Goal: Communication & Community: Ask a question

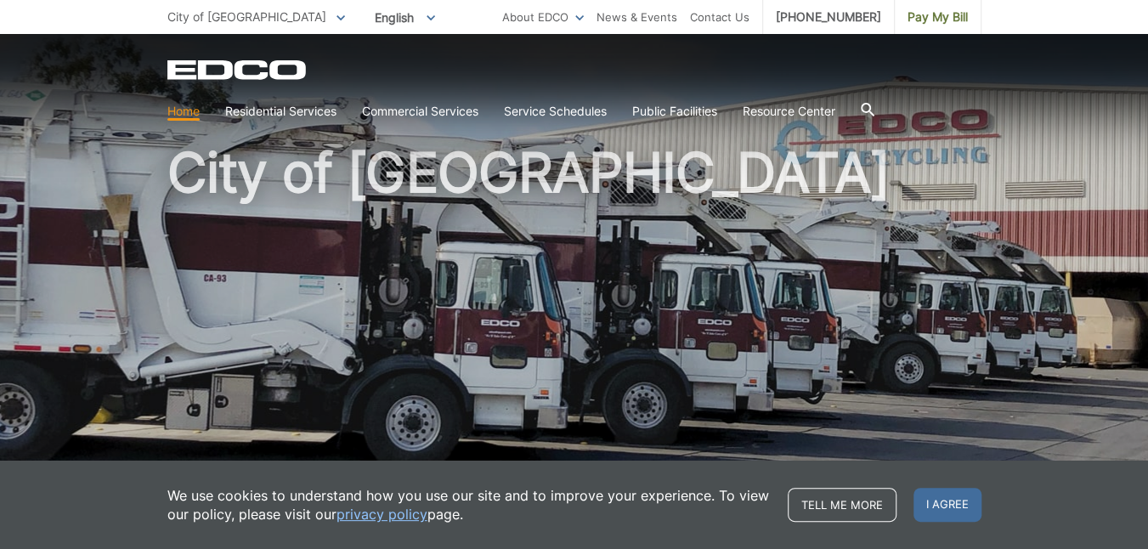
scroll to position [85, 0]
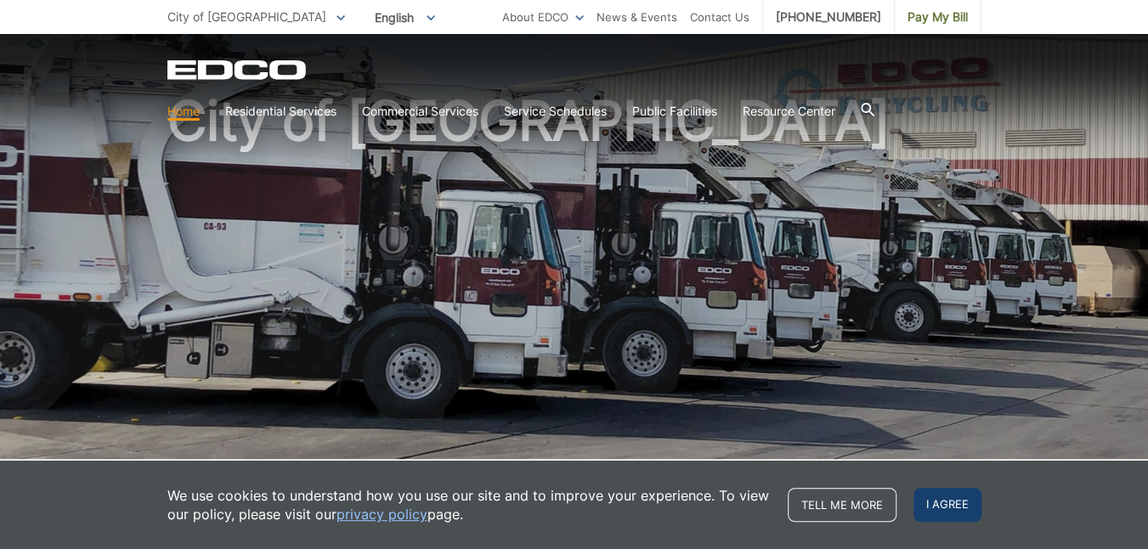
click at [926, 499] on span "I agree" at bounding box center [947, 505] width 68 height 34
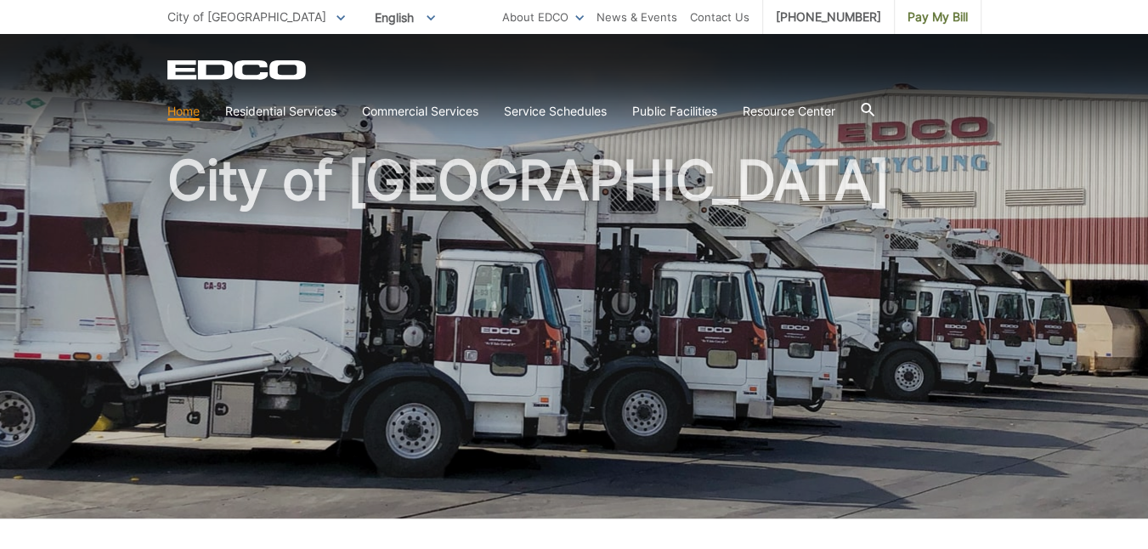
scroll to position [0, 0]
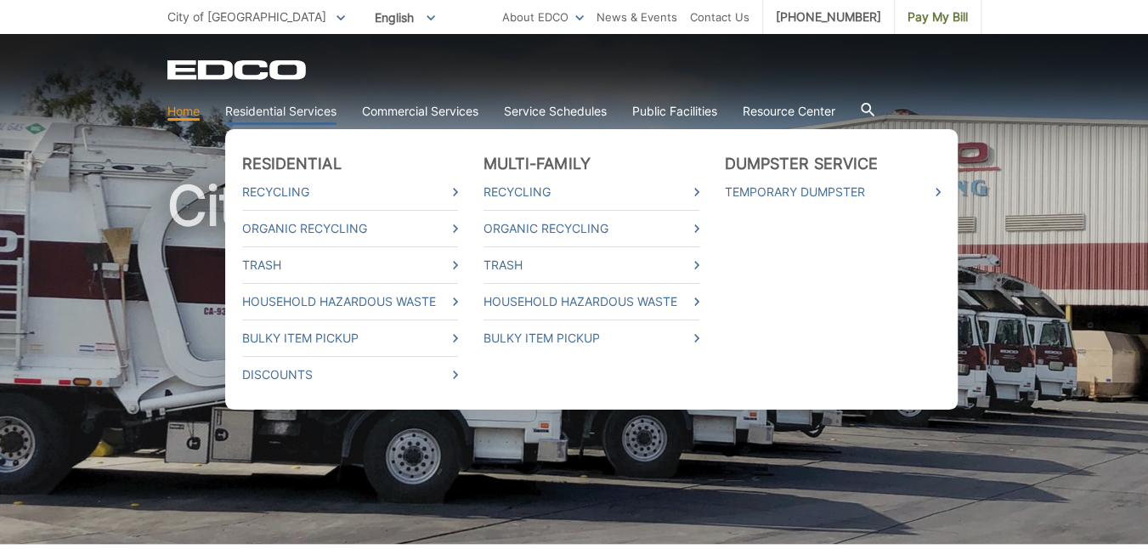
click at [263, 108] on link "Residential Services" at bounding box center [280, 111] width 111 height 19
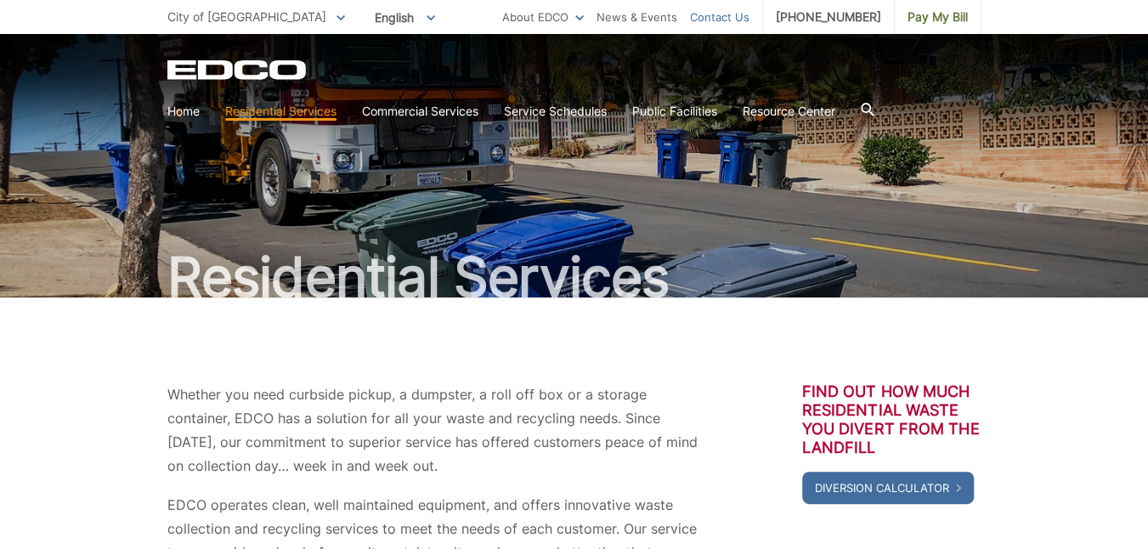
click at [729, 18] on link "Contact Us" at bounding box center [719, 17] width 59 height 19
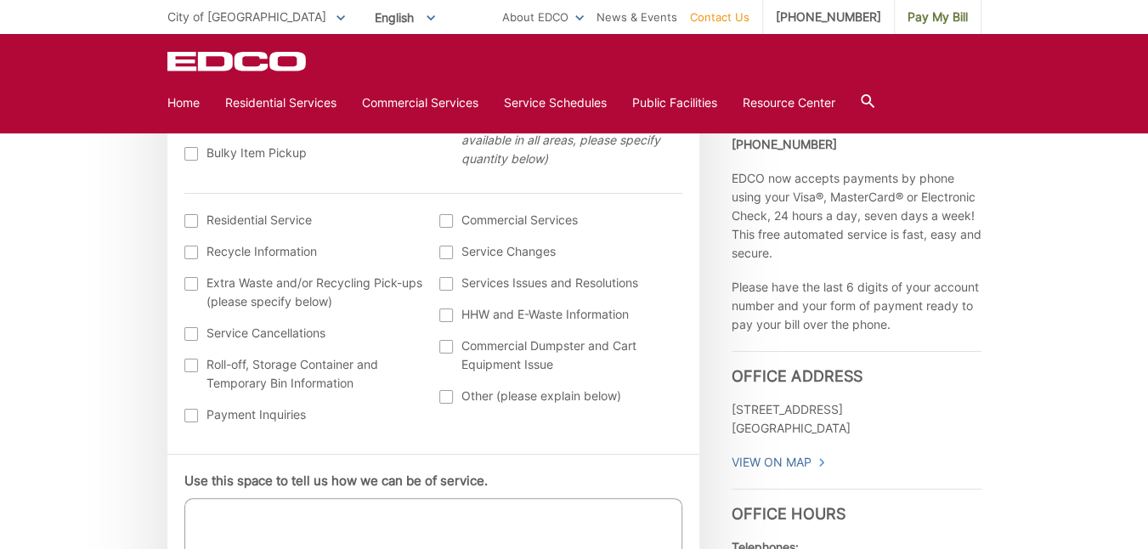
scroll to position [680, 0]
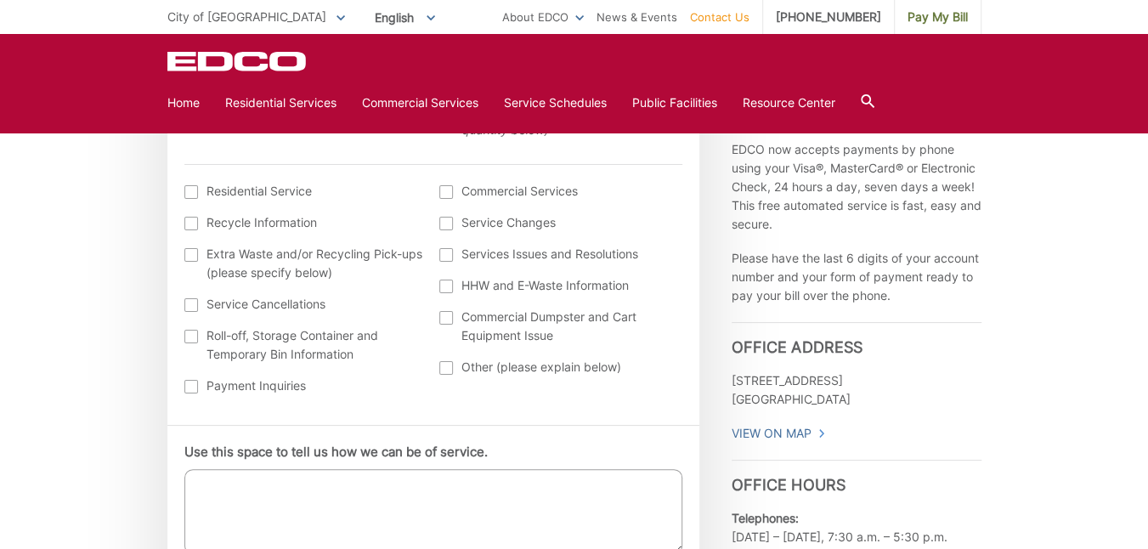
click at [444, 372] on div at bounding box center [446, 368] width 14 height 14
click at [0, 0] on input "Other (please explain below)" at bounding box center [0, 0] width 0 height 0
click at [225, 495] on textarea "Use this space to tell us how we can be of service." at bounding box center [433, 511] width 498 height 85
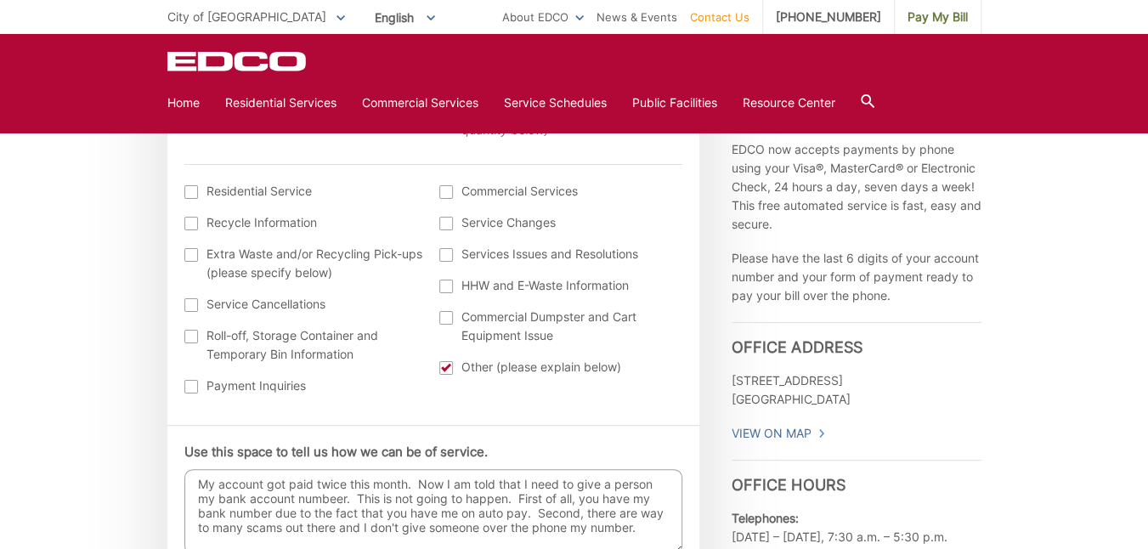
click at [337, 502] on textarea "My account got paid twice this month. Now I am told that I need to give a perso…" at bounding box center [433, 511] width 498 height 85
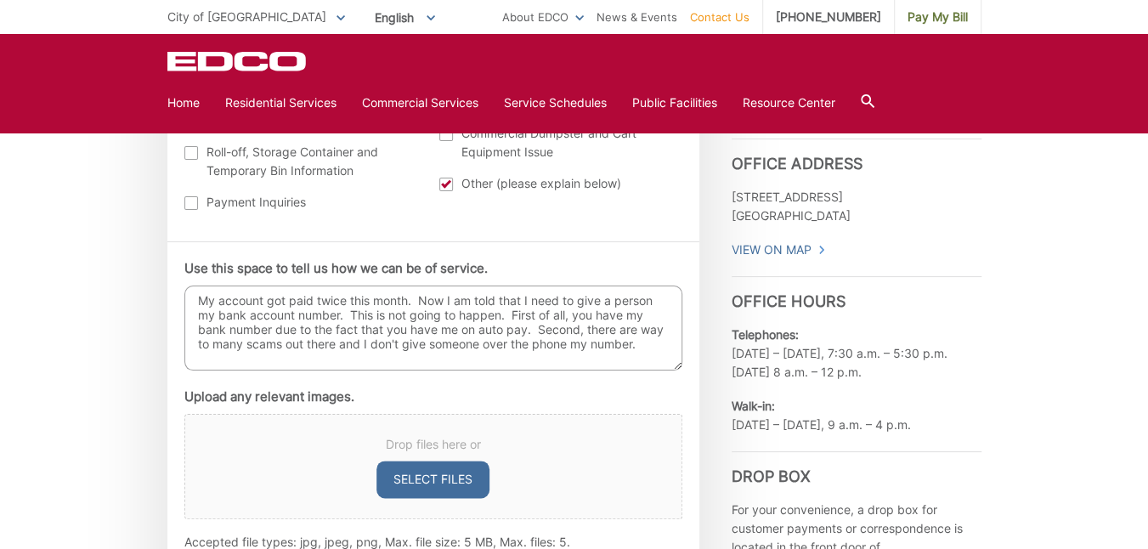
scroll to position [935, 0]
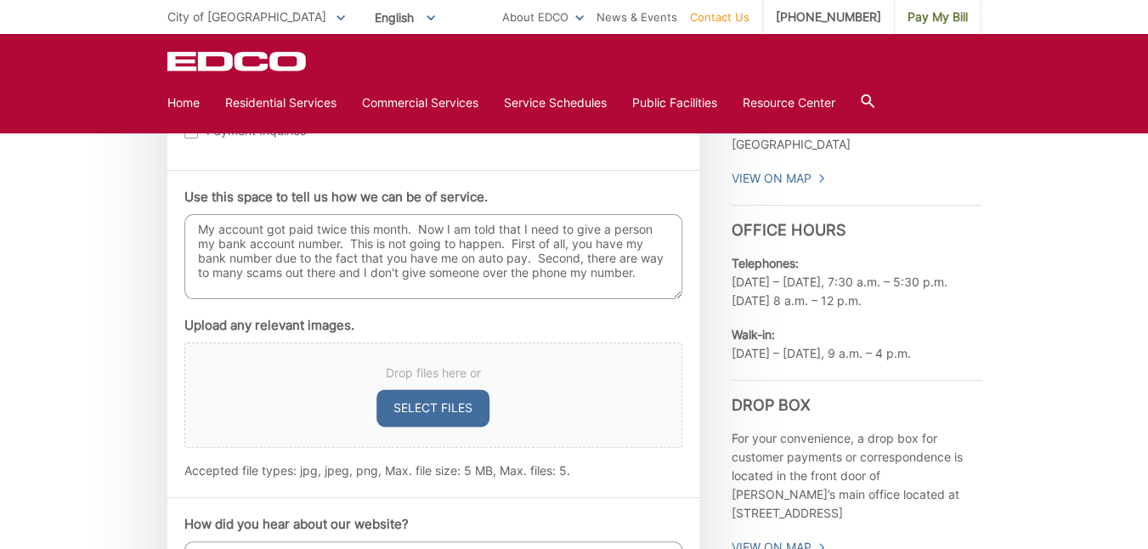
click at [647, 269] on textarea "My account got paid twice this month. Now I am told that I need to give a perso…" at bounding box center [433, 256] width 498 height 85
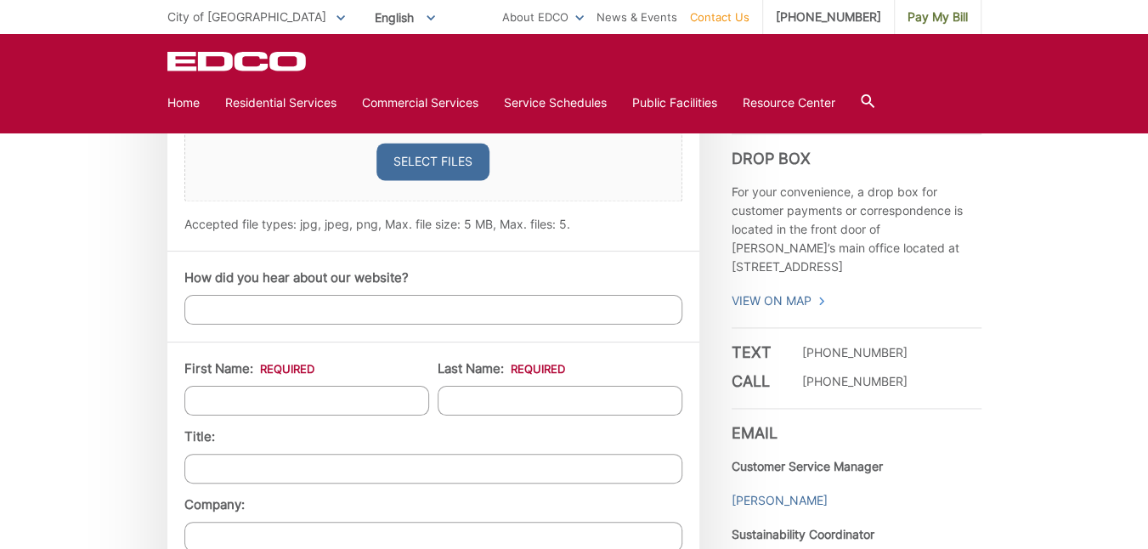
scroll to position [1190, 0]
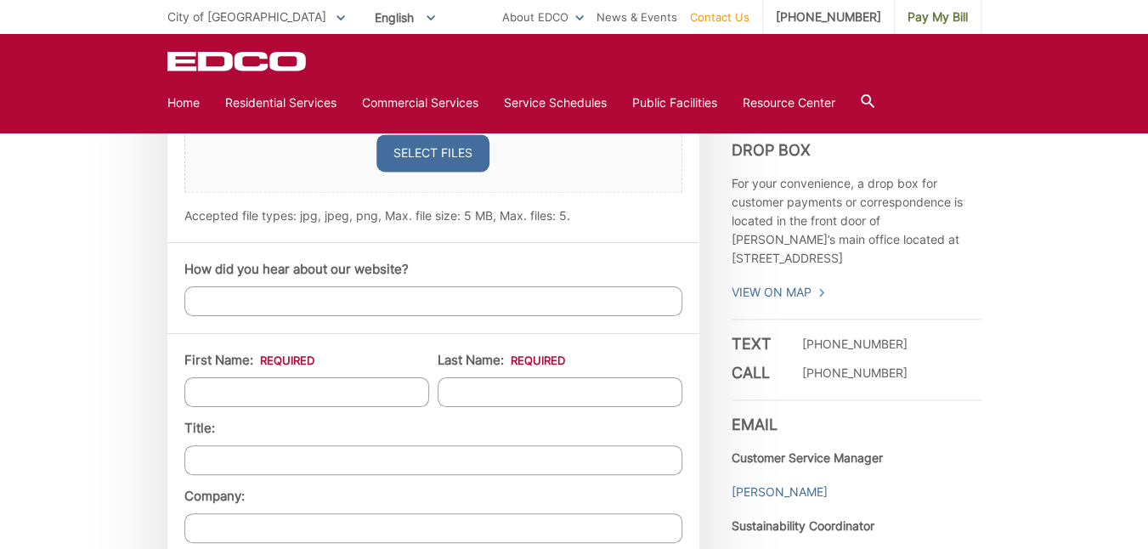
type textarea "My account got paid twice this month. Now I am told that I need to give a perso…"
click at [300, 294] on input "How did you hear about our website?" at bounding box center [433, 301] width 498 height 30
type input "Customer"
click at [259, 382] on input "First Name: *" at bounding box center [306, 392] width 245 height 30
type input "Larry"
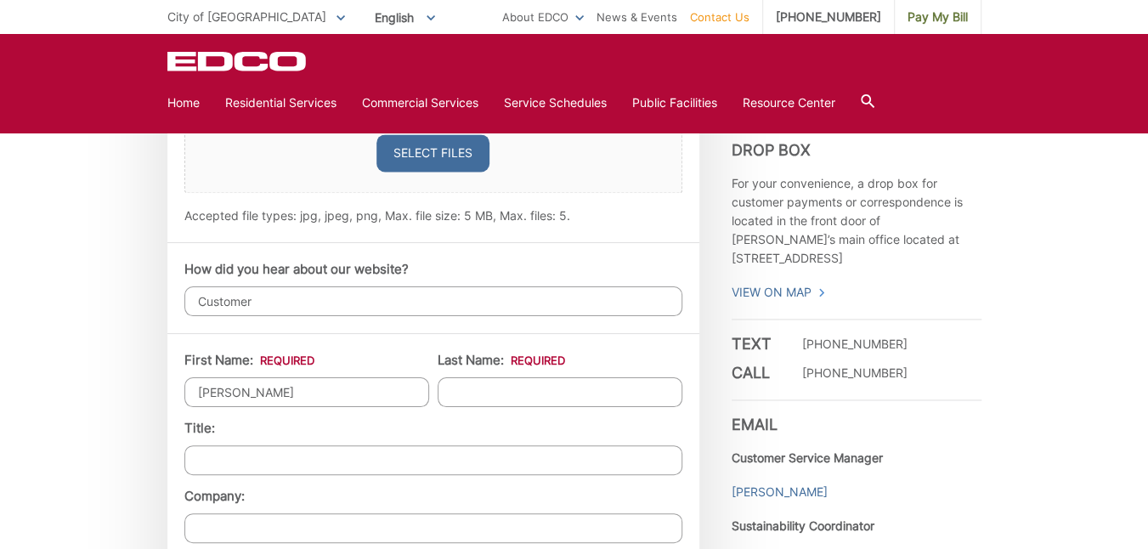
click at [500, 385] on input "Last Name: *" at bounding box center [560, 392] width 245 height 30
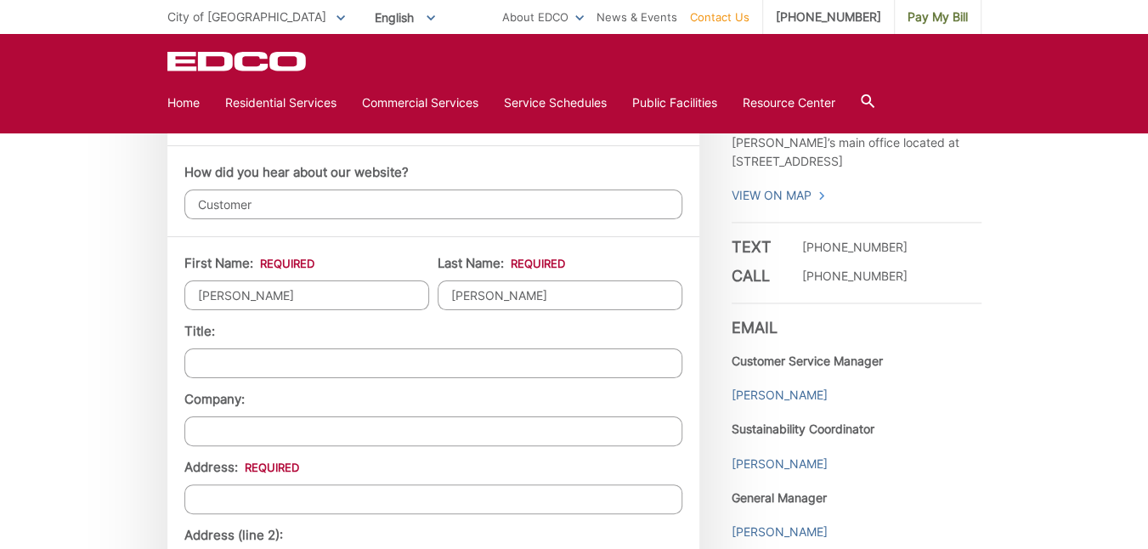
scroll to position [1360, 0]
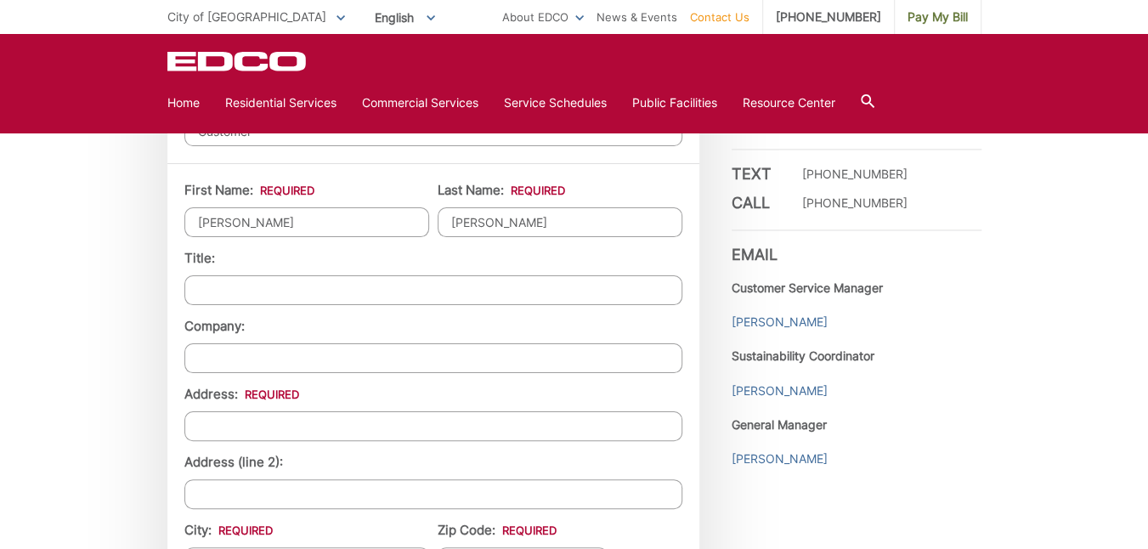
type input "Hancock"
click at [236, 431] on input "Address: *" at bounding box center [433, 426] width 498 height 30
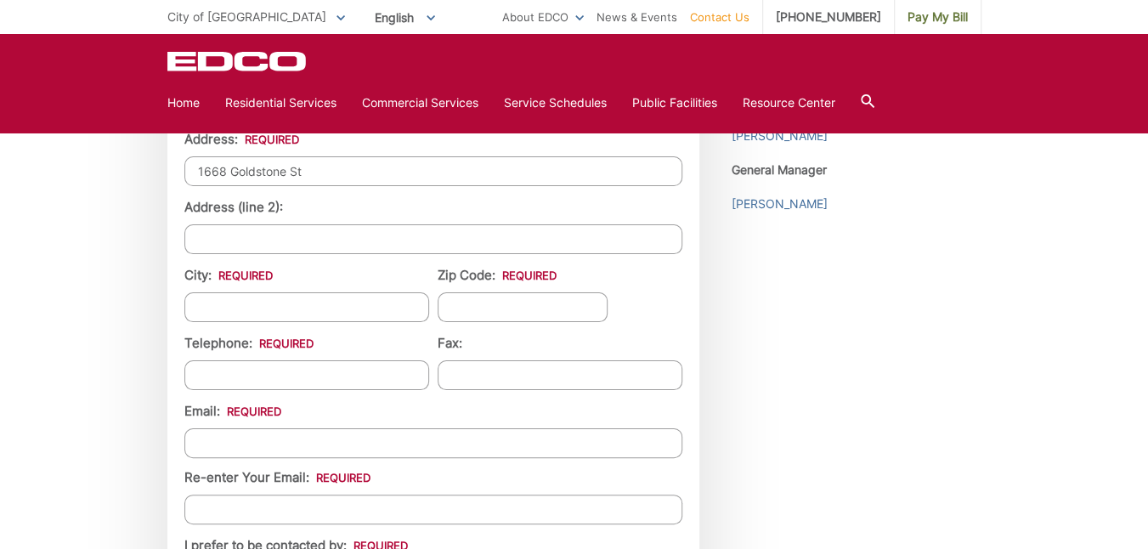
type input "1668 Goldstone St"
click at [201, 297] on input "City: *" at bounding box center [306, 307] width 245 height 30
type input "El Cajon"
click at [481, 292] on input "Zip Code: *" at bounding box center [523, 307] width 170 height 30
type input "92019"
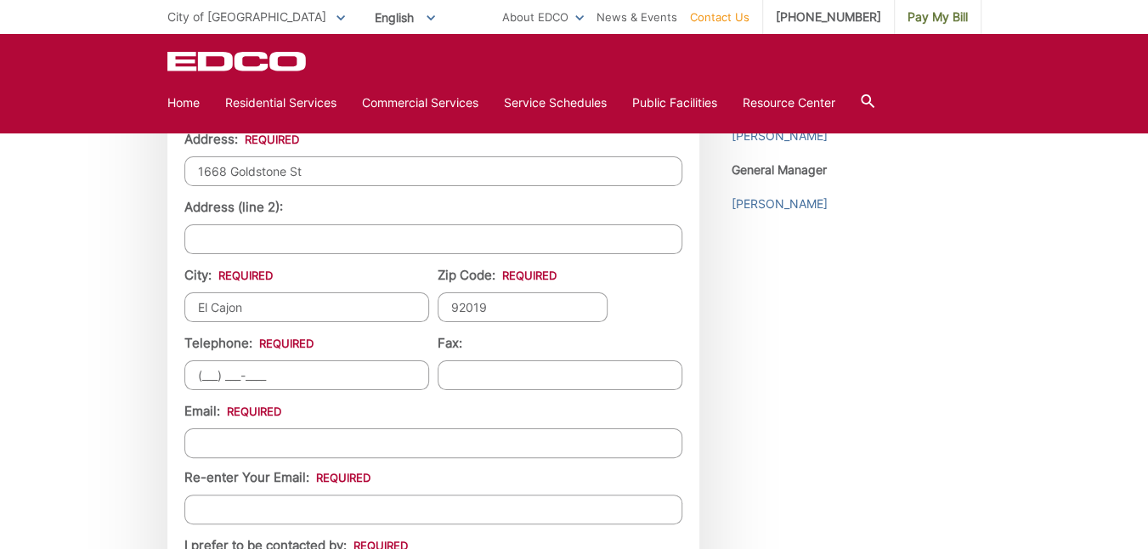
click at [226, 366] on input "(___) ___-____" at bounding box center [306, 375] width 245 height 30
type input "(619) 490-9140"
click at [221, 470] on label "Re-enter Your Email:" at bounding box center [277, 477] width 186 height 15
click at [221, 495] on input "Re-enter Your Email:" at bounding box center [433, 510] width 498 height 30
click at [281, 428] on input "Email *" at bounding box center [433, 443] width 498 height 30
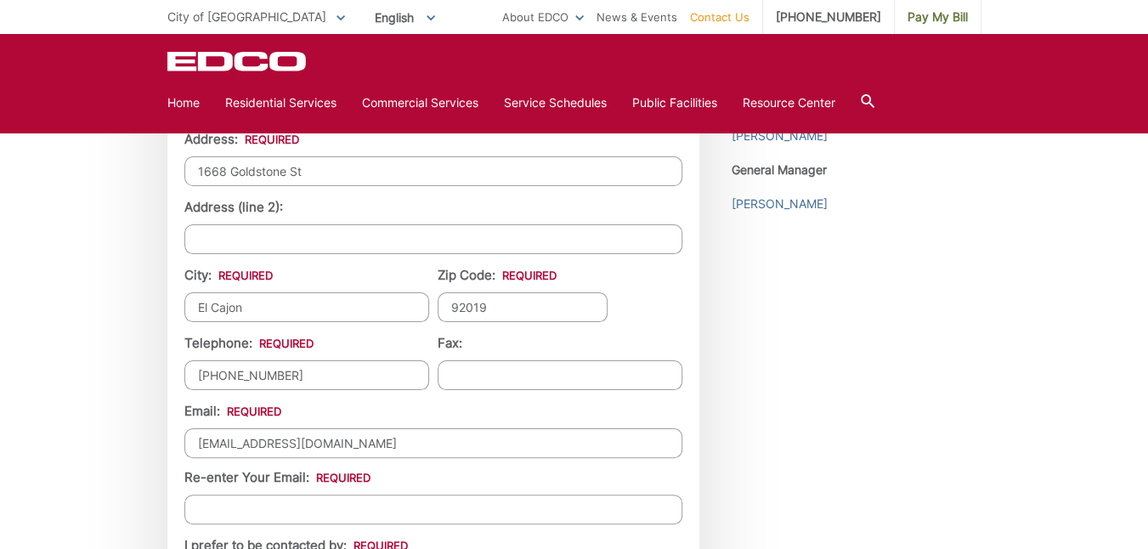
type input "infoservinc@yahoo.com"
click at [241, 501] on input "Re-enter Your Email:" at bounding box center [433, 510] width 498 height 30
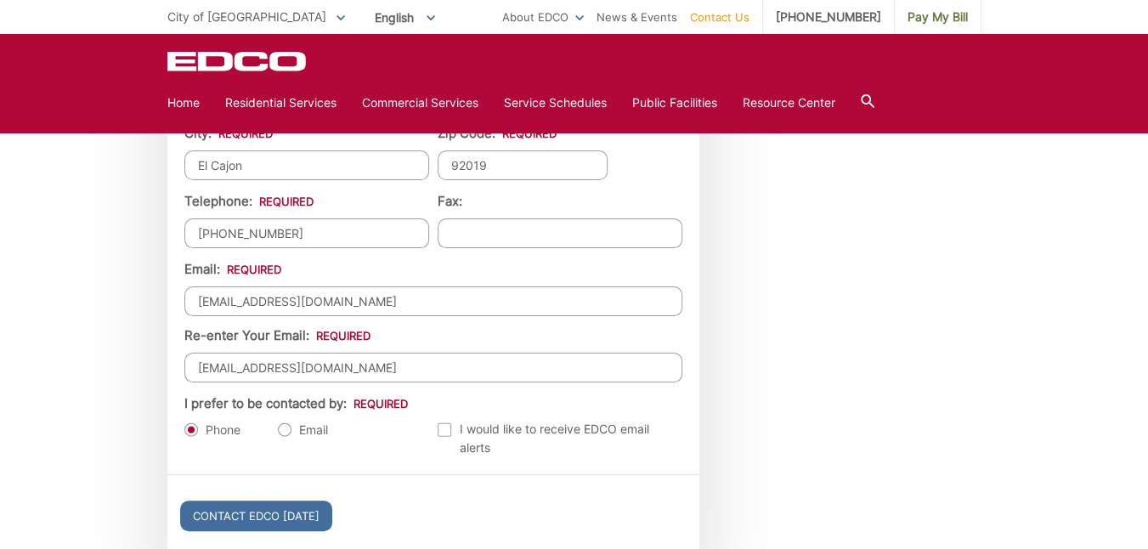
scroll to position [1784, 0]
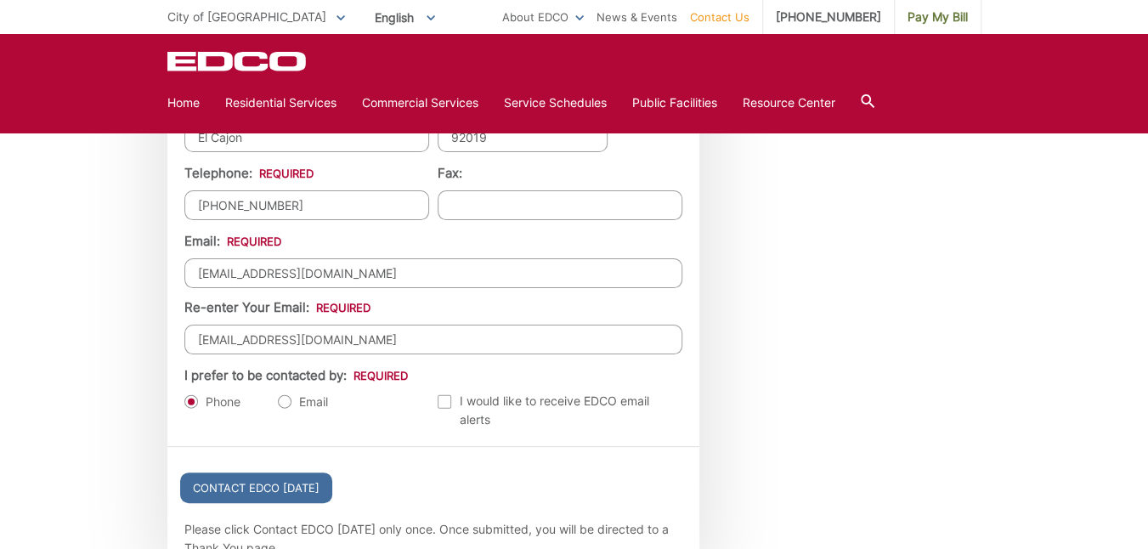
type input "infoservinc@yahoo.com"
click at [287, 396] on label "Email" at bounding box center [303, 401] width 50 height 17
radio input "true"
click at [267, 484] on input "Contact EDCO Today" at bounding box center [256, 487] width 152 height 31
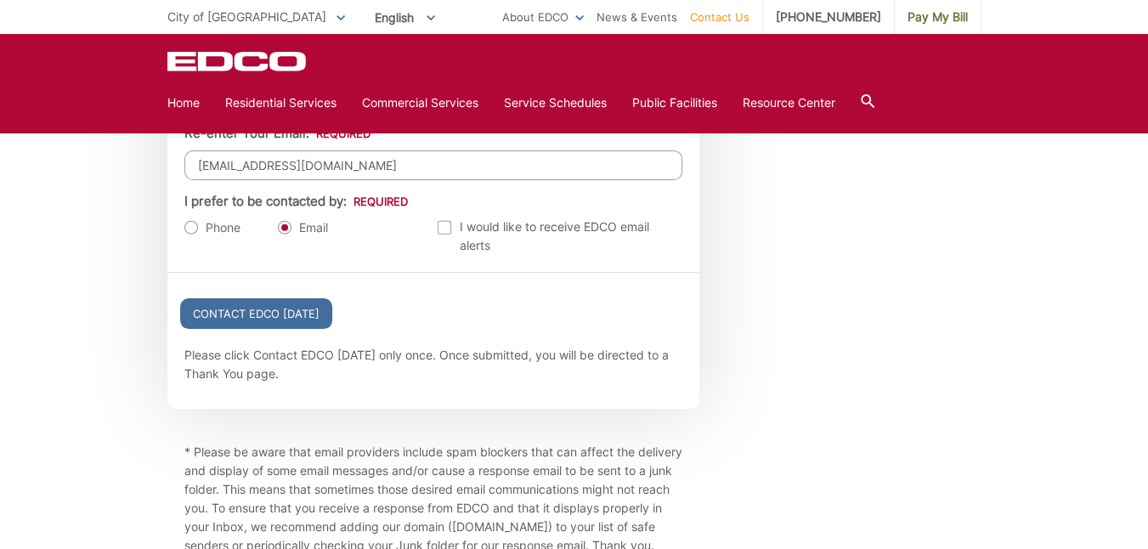
scroll to position [2120, 0]
